Goal: Task Accomplishment & Management: Use online tool/utility

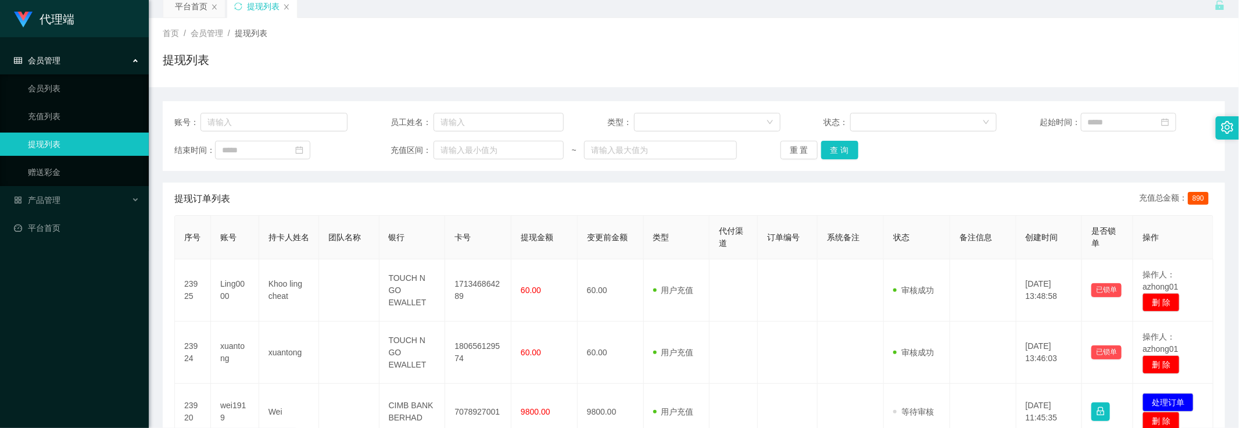
scroll to position [73, 0]
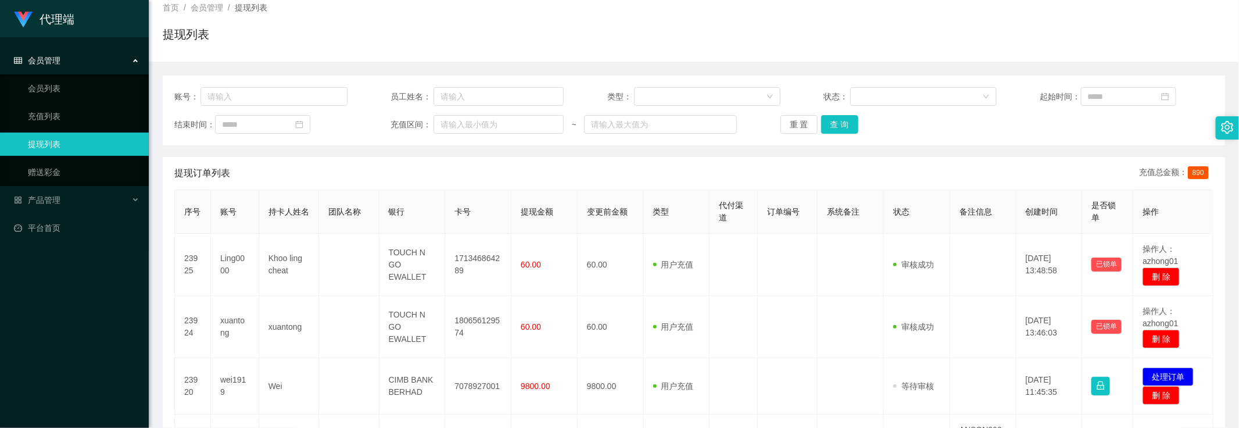
click at [80, 53] on div "会员管理" at bounding box center [74, 60] width 149 height 23
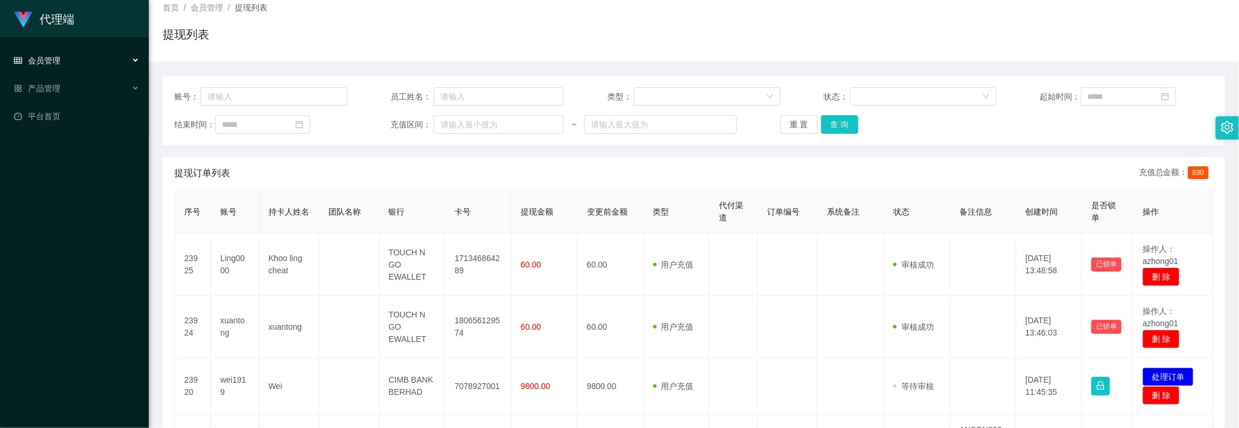
click at [85, 57] on div "会员管理" at bounding box center [74, 60] width 149 height 23
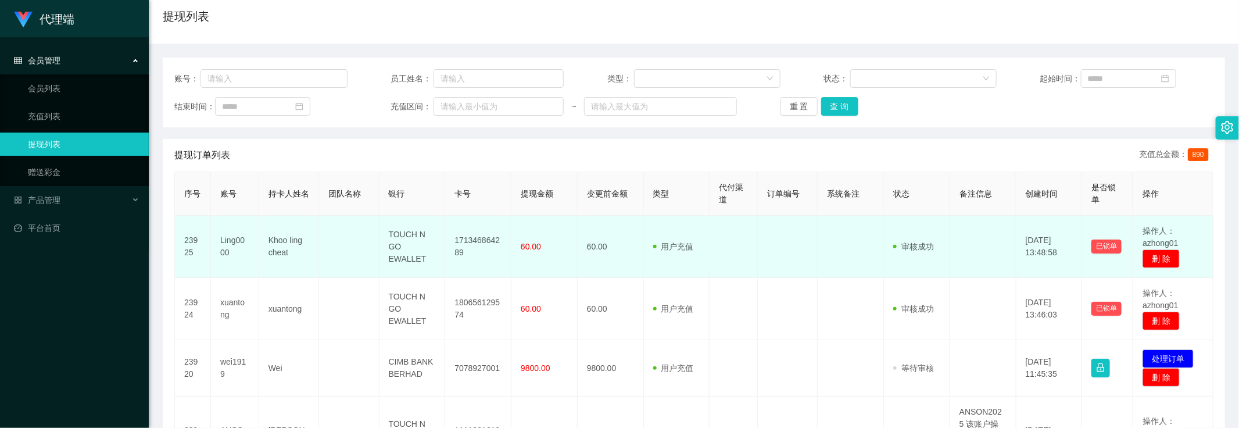
scroll to position [0, 0]
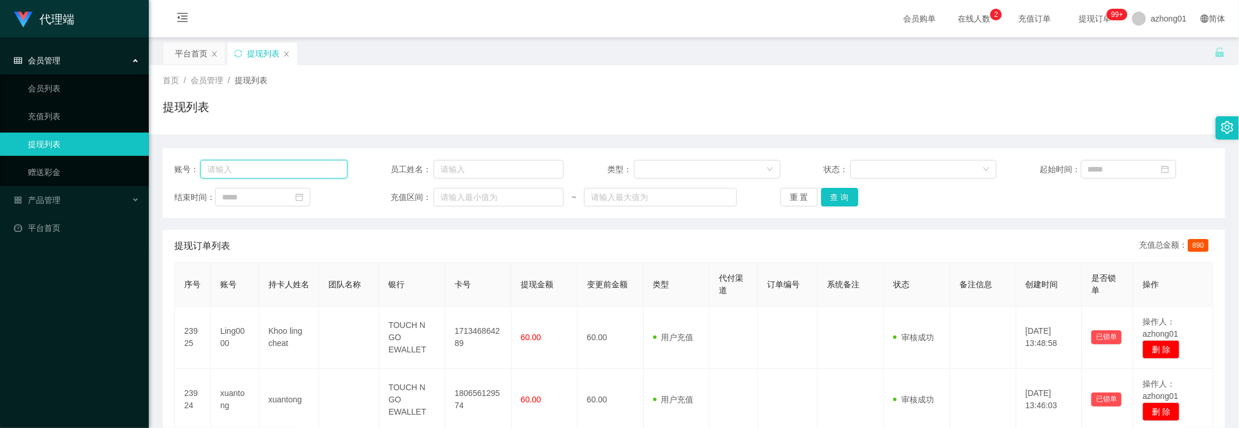
click at [324, 175] on input "text" at bounding box center [273, 169] width 147 height 19
paste input "LeeBai7788"
type input "LeeBai7788"
click at [841, 200] on button "查 询" at bounding box center [839, 197] width 37 height 19
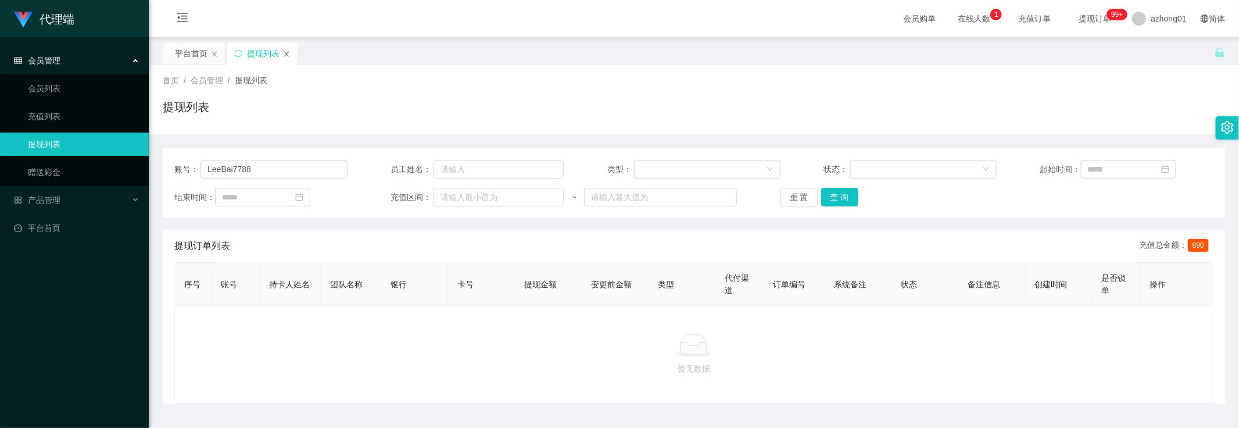
click at [286, 56] on icon "图标: close" at bounding box center [286, 54] width 7 height 7
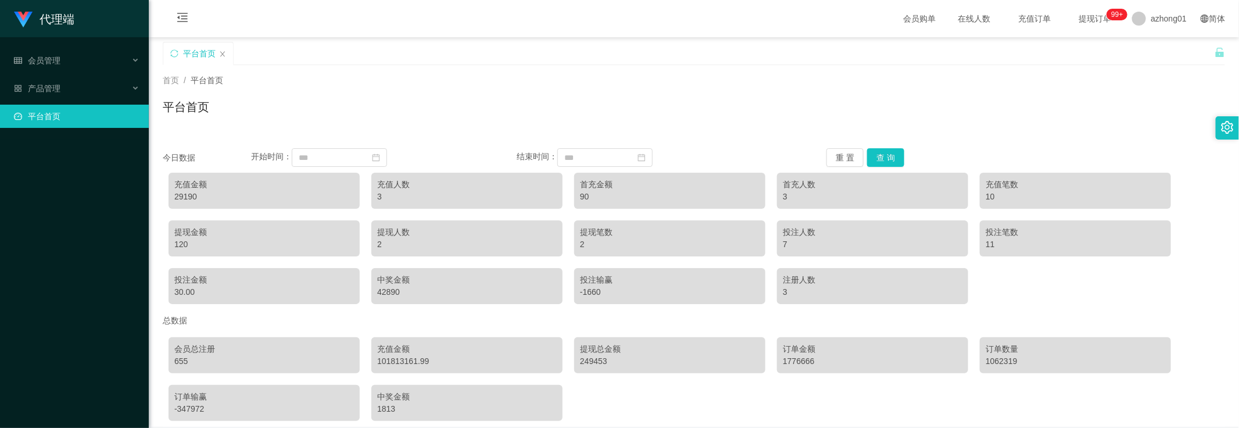
click at [198, 103] on h1 "平台首页" at bounding box center [186, 106] width 46 height 17
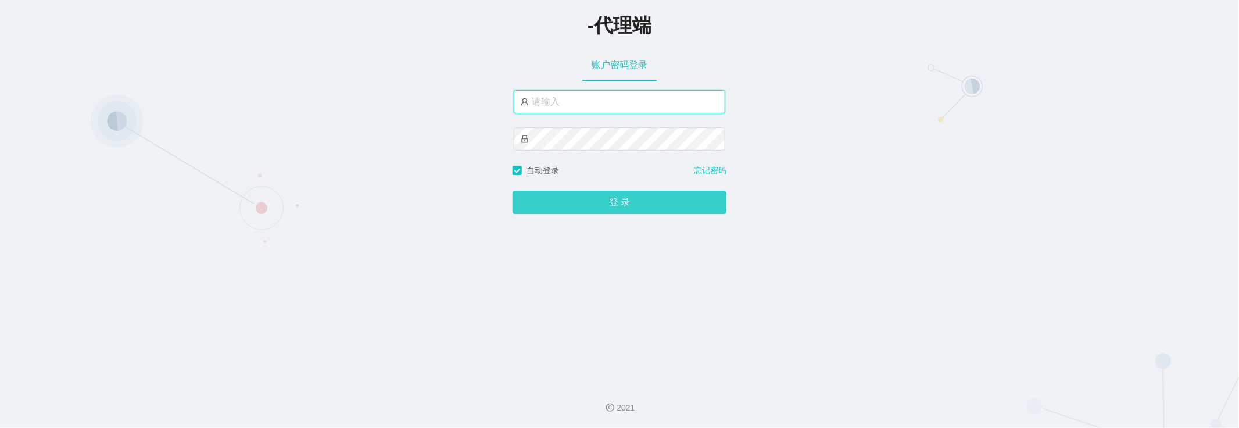
type input "azhong01"
click at [588, 205] on button "登 录" at bounding box center [619, 202] width 214 height 23
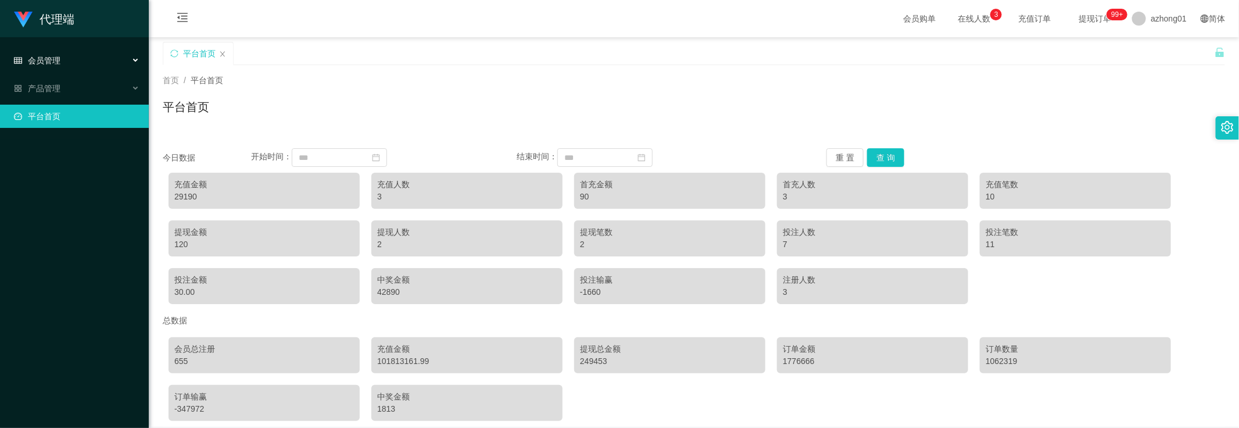
click at [80, 58] on div "会员管理" at bounding box center [74, 60] width 149 height 23
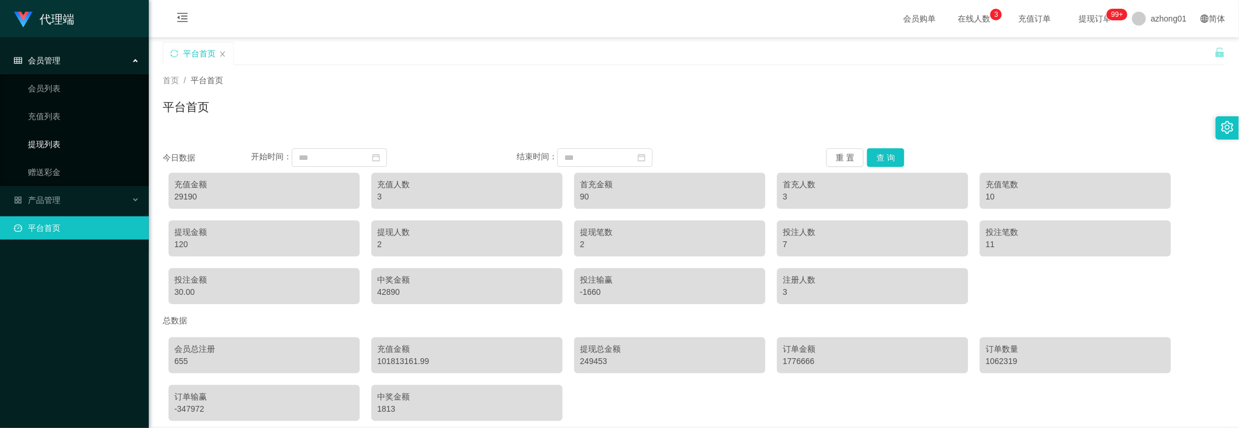
click at [59, 137] on link "提现列表" at bounding box center [84, 143] width 112 height 23
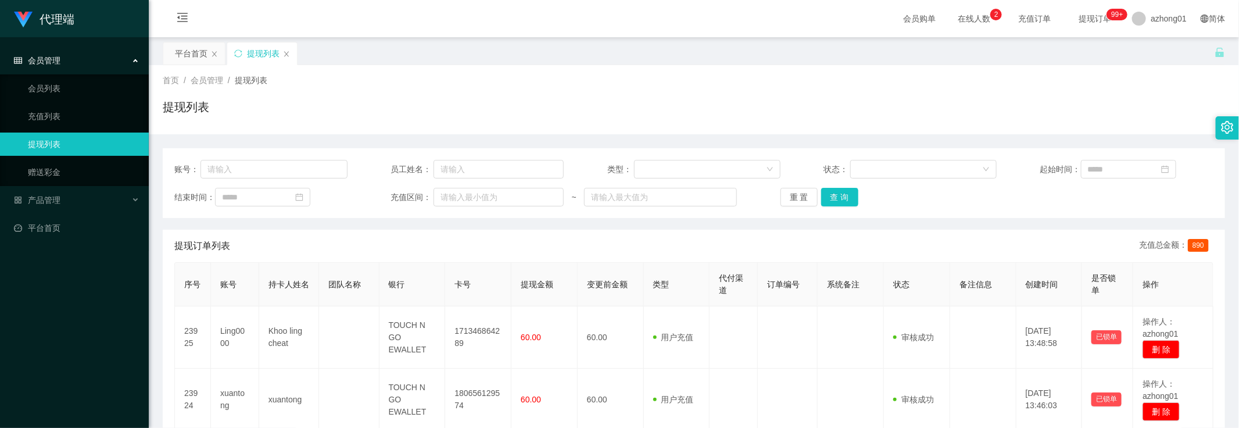
scroll to position [73, 0]
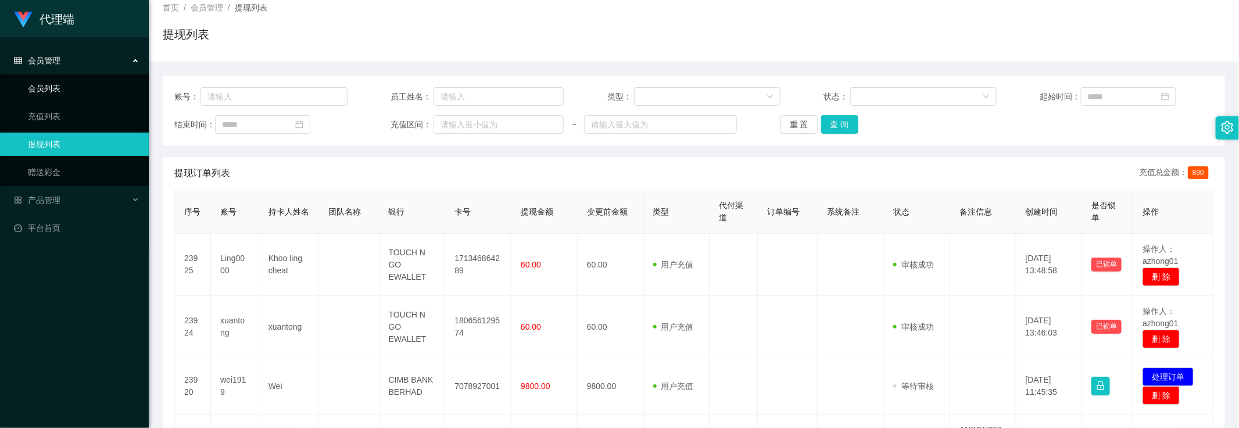
click at [31, 82] on link "会员列表" at bounding box center [84, 88] width 112 height 23
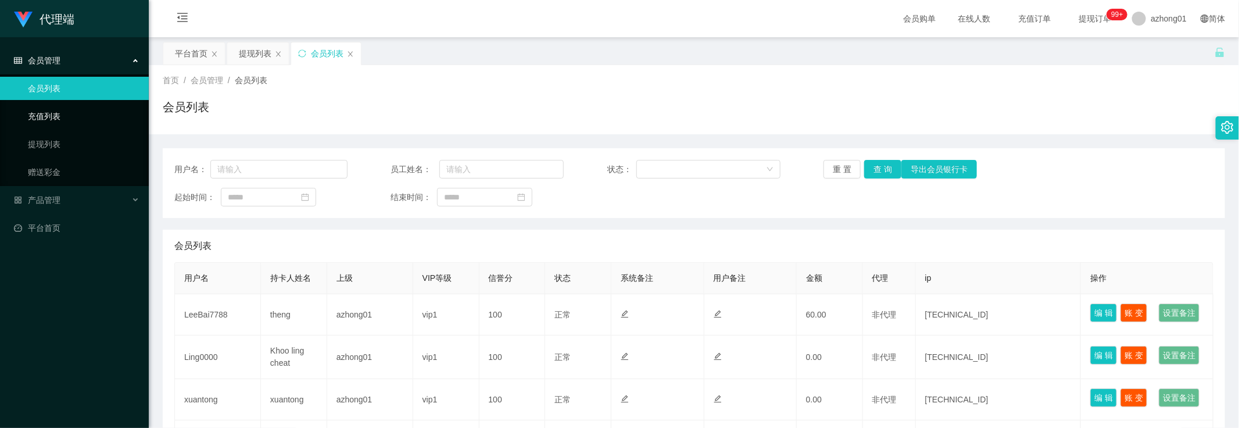
click at [64, 115] on link "充值列表" at bounding box center [84, 116] width 112 height 23
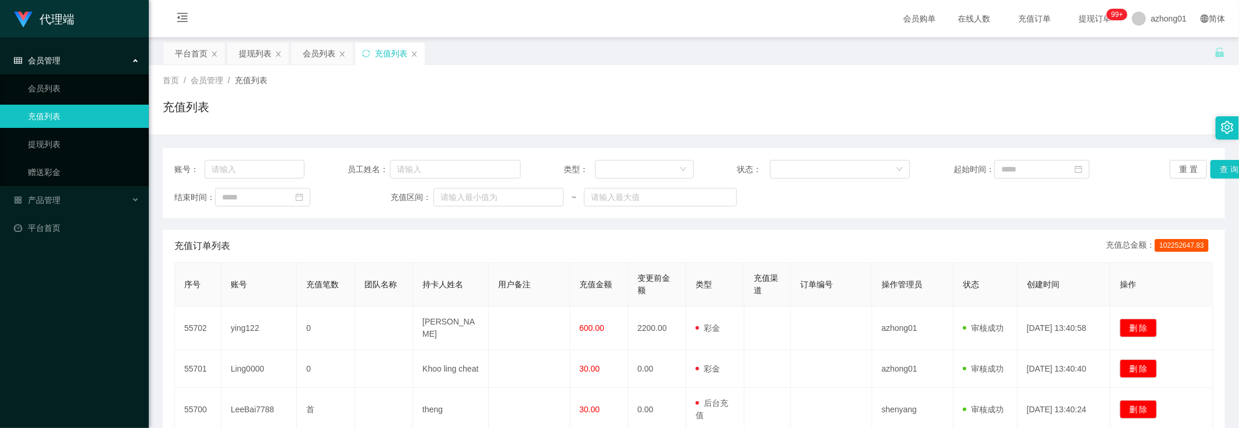
scroll to position [73, 0]
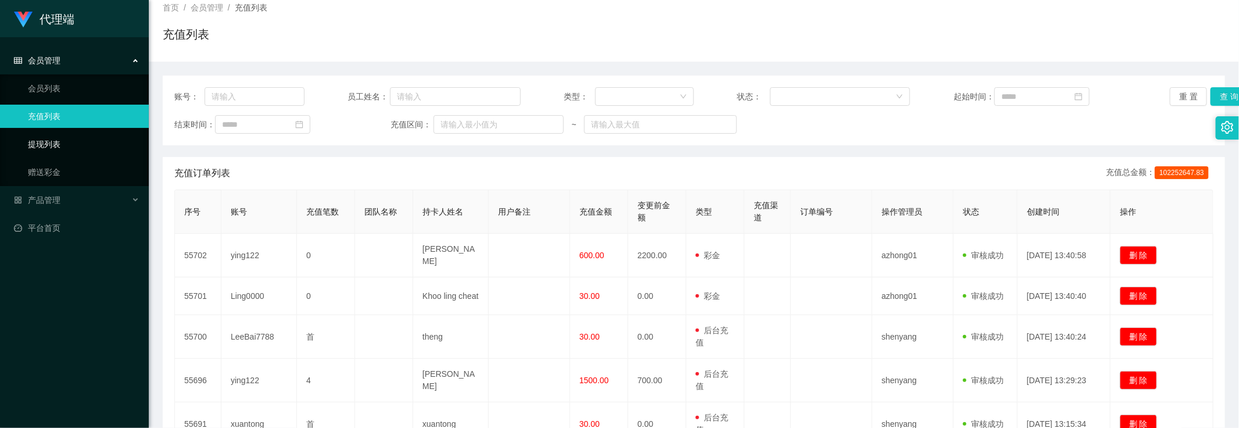
click at [52, 144] on link "提现列表" at bounding box center [84, 143] width 112 height 23
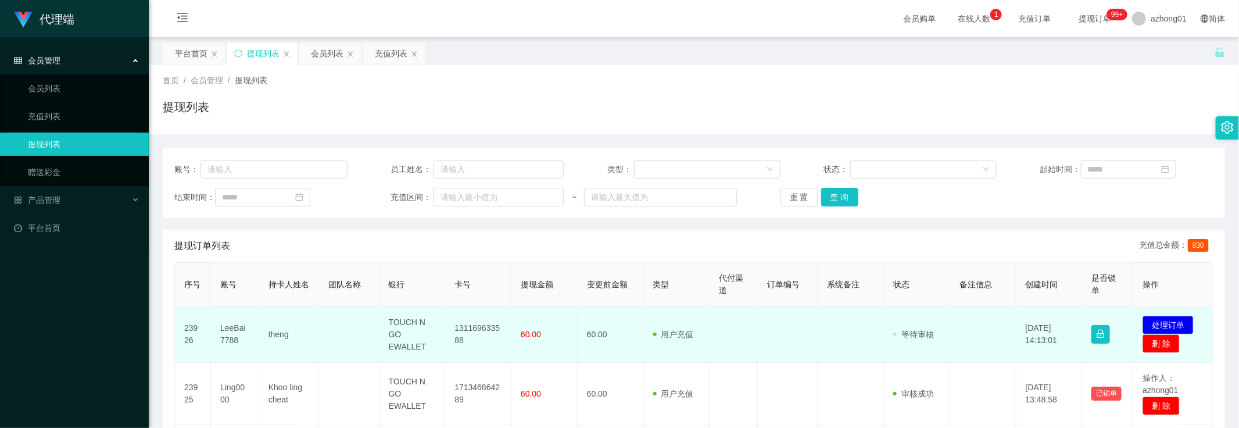
scroll to position [73, 0]
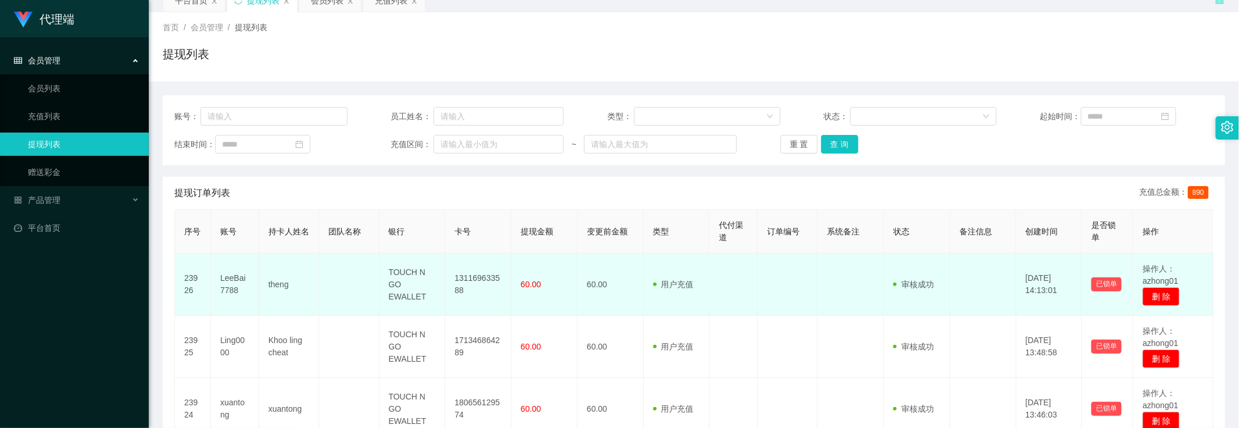
scroll to position [73, 0]
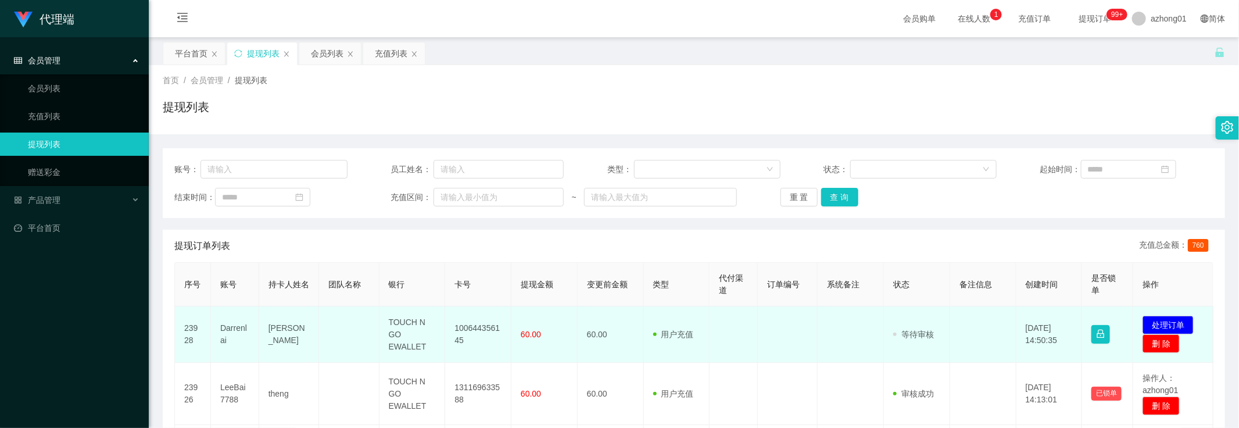
click at [953, 328] on td at bounding box center [983, 334] width 66 height 56
drag, startPoint x: 220, startPoint y: 324, endPoint x: 240, endPoint y: 339, distance: 25.0
click at [240, 339] on td "Darrenlai" at bounding box center [235, 334] width 48 height 56
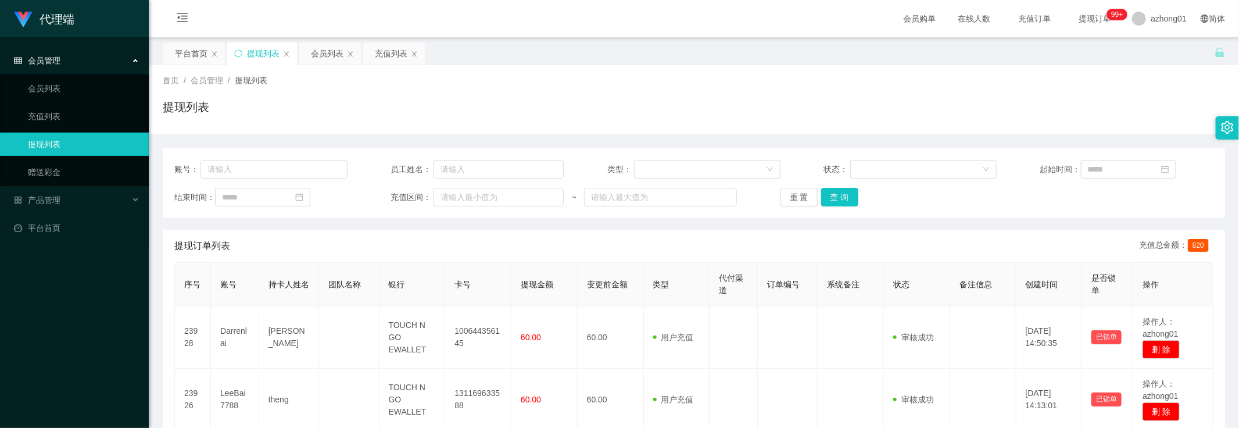
click at [63, 152] on link "提现列表" at bounding box center [84, 143] width 112 height 23
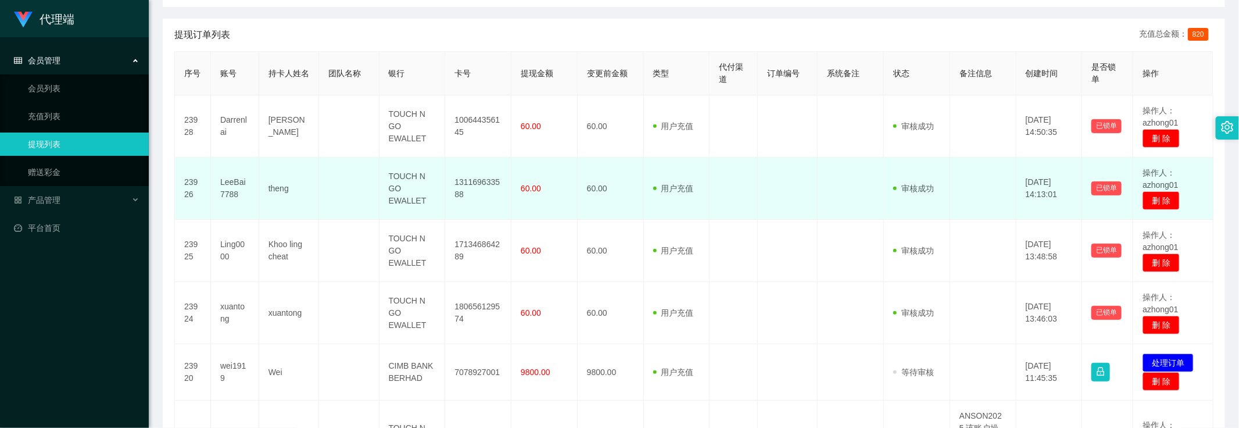
scroll to position [218, 0]
